Goal: Information Seeking & Learning: Learn about a topic

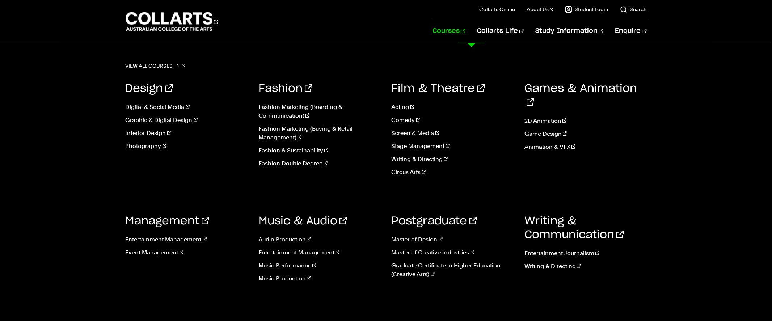
click at [465, 35] on link "Courses" at bounding box center [448, 31] width 33 height 24
click at [566, 253] on link "Entertainment Journalism" at bounding box center [585, 253] width 122 height 9
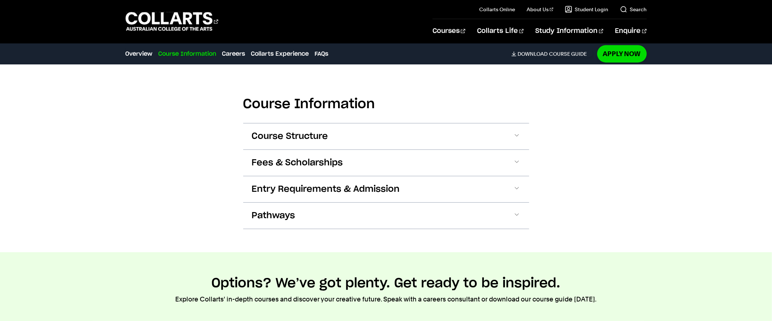
scroll to position [725, 0]
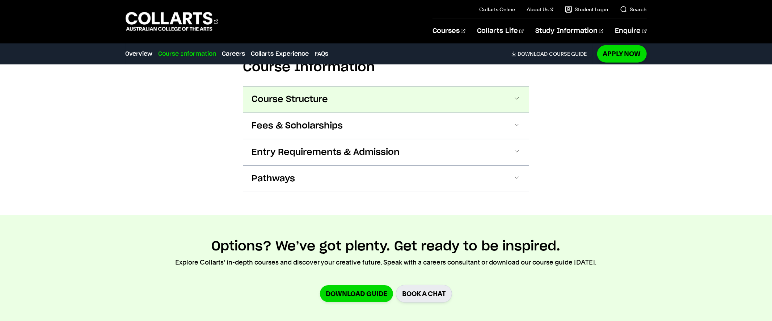
click at [279, 98] on span "Course Structure" at bounding box center [290, 100] width 76 height 12
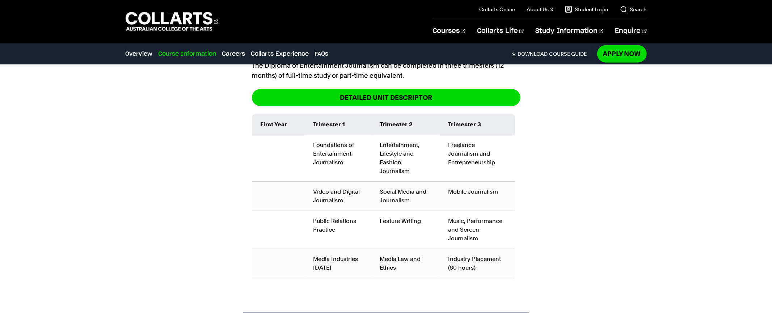
scroll to position [806, 0]
